Goal: Check status

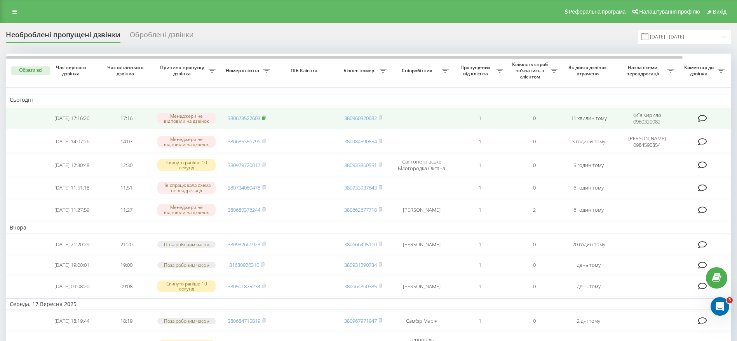
click at [265, 115] on span at bounding box center [263, 118] width 3 height 7
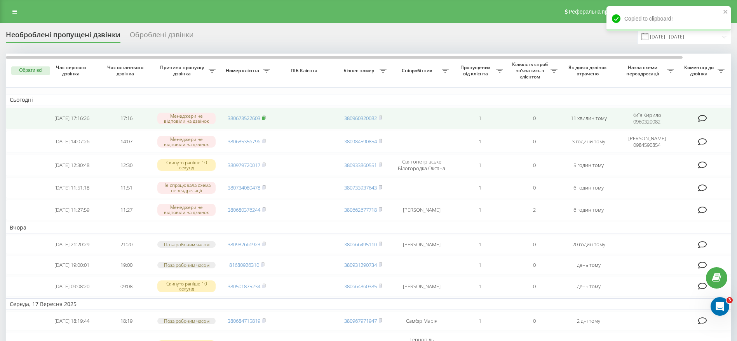
click at [265, 117] on rect at bounding box center [263, 118] width 2 height 3
